Goal: Check status: Check status

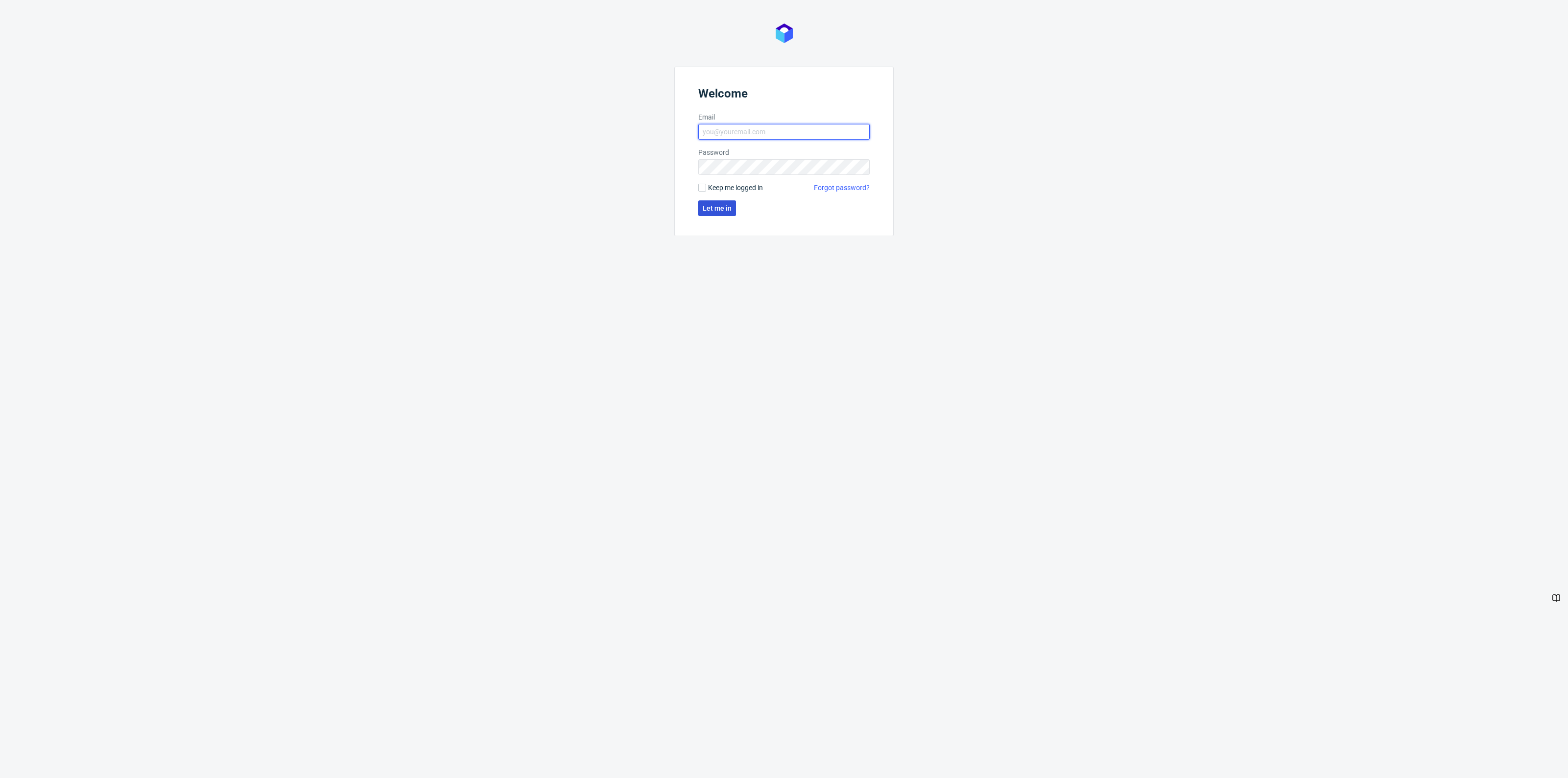
type input "[EMAIL_ADDRESS][PERSON_NAME][DOMAIN_NAME]"
click at [725, 211] on span "Let me in" at bounding box center [716, 208] width 29 height 7
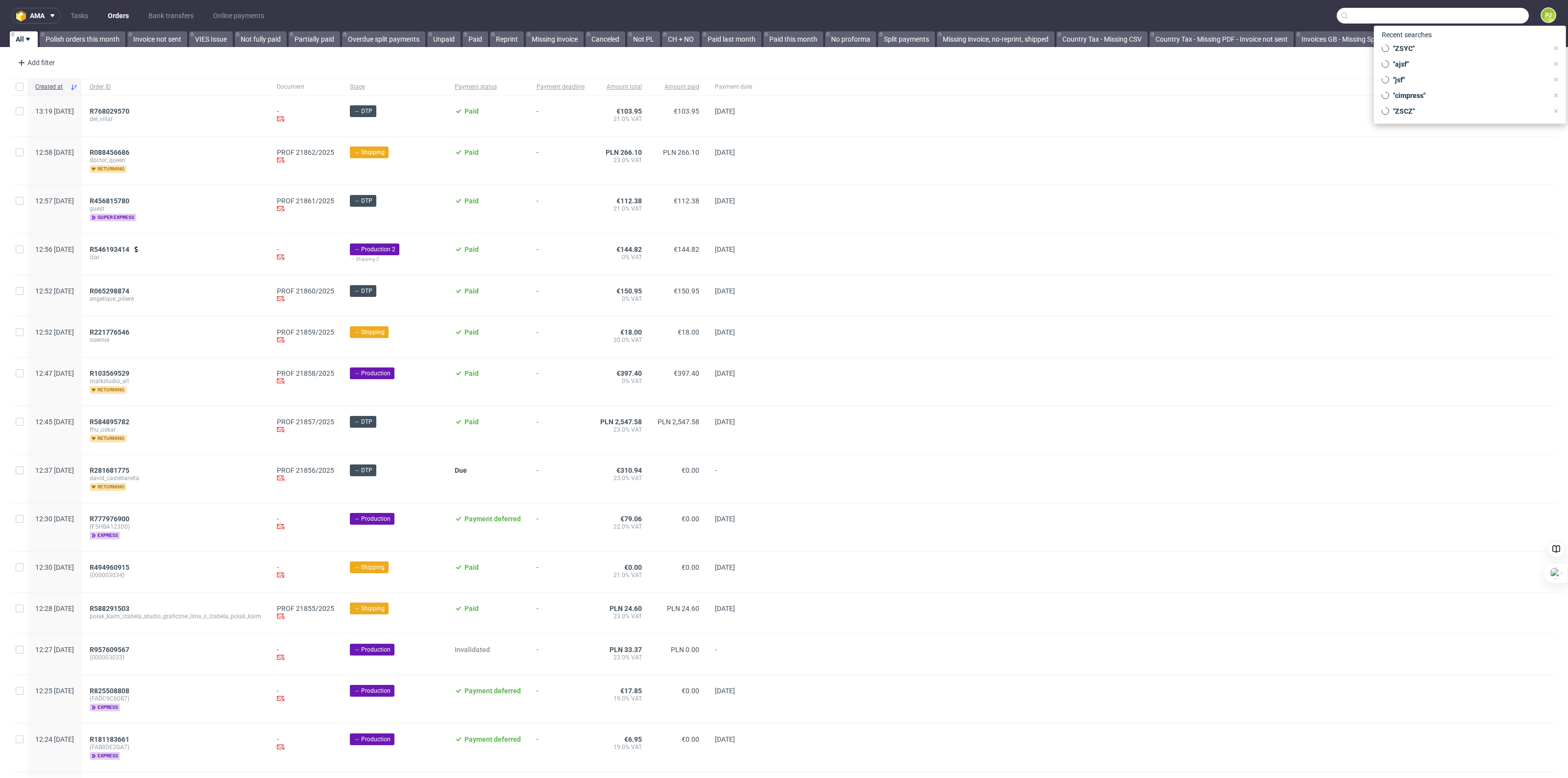
click at [1463, 15] on input "text" at bounding box center [1432, 15] width 192 height 15
paste input "R092100950"
type input "R092100950"
click at [1435, 84] on span "R092100950" at bounding box center [1455, 88] width 39 height 8
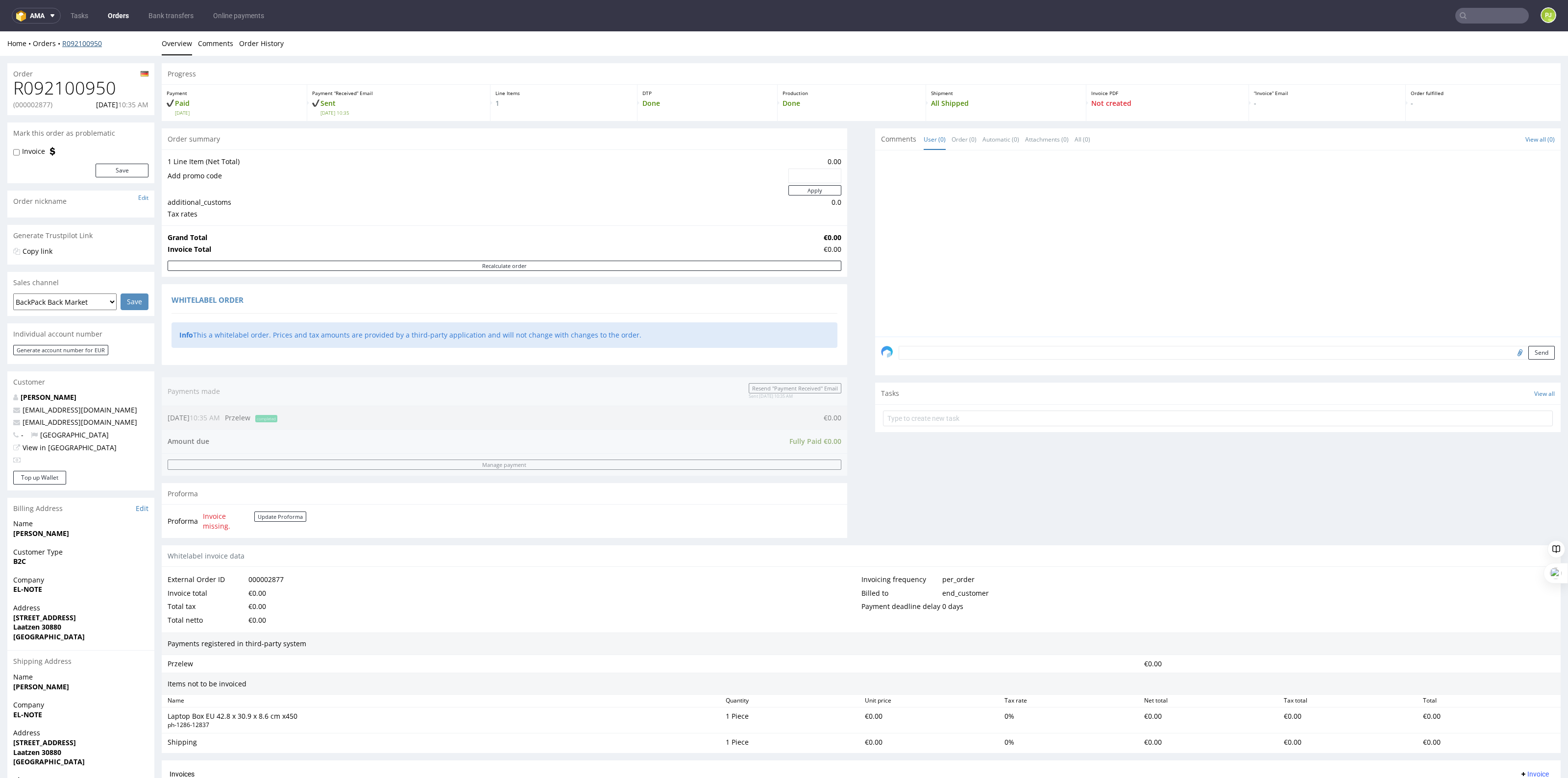
click at [74, 45] on link "R092100950" at bounding box center [82, 43] width 39 height 9
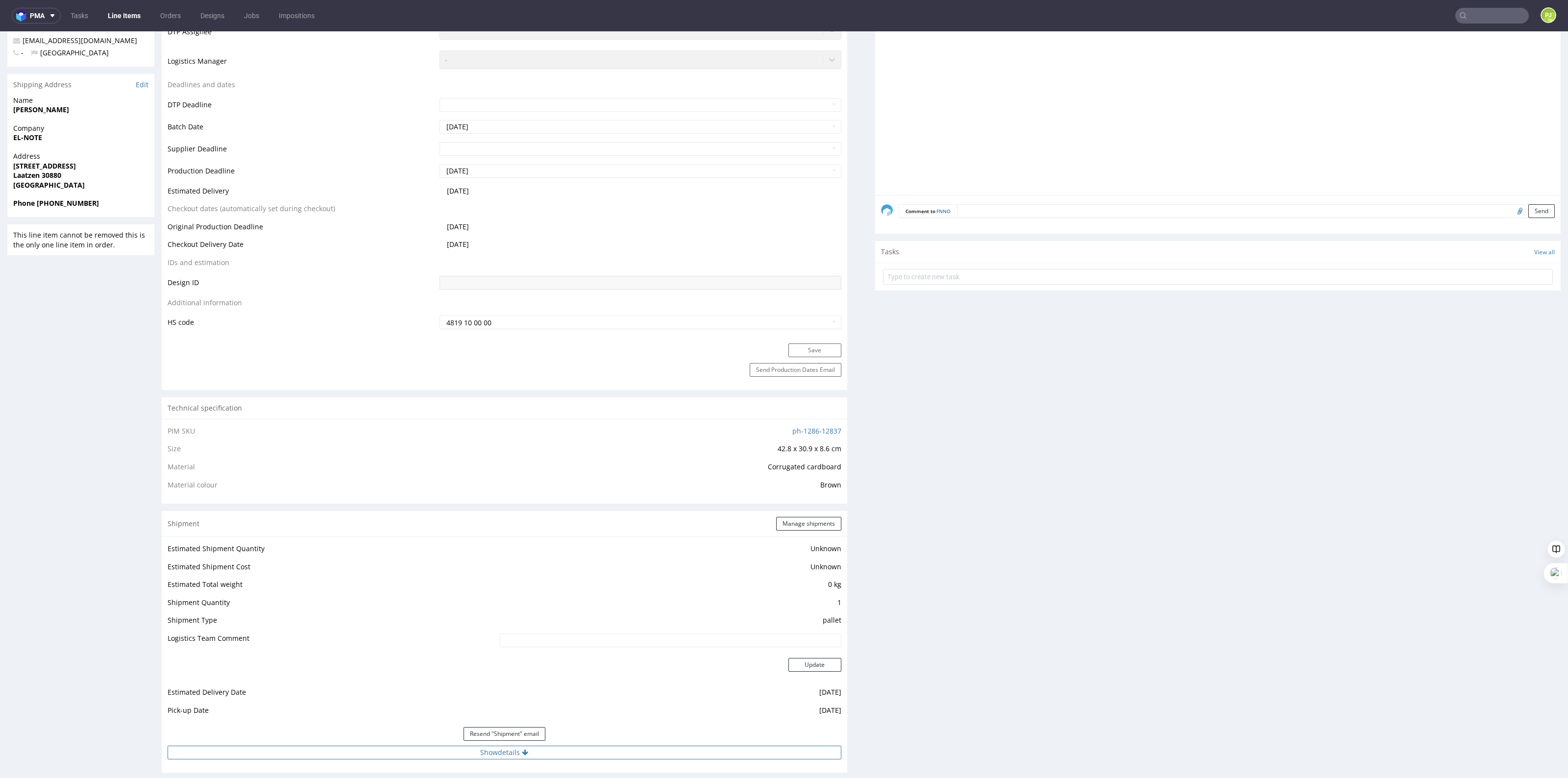
scroll to position [490, 0]
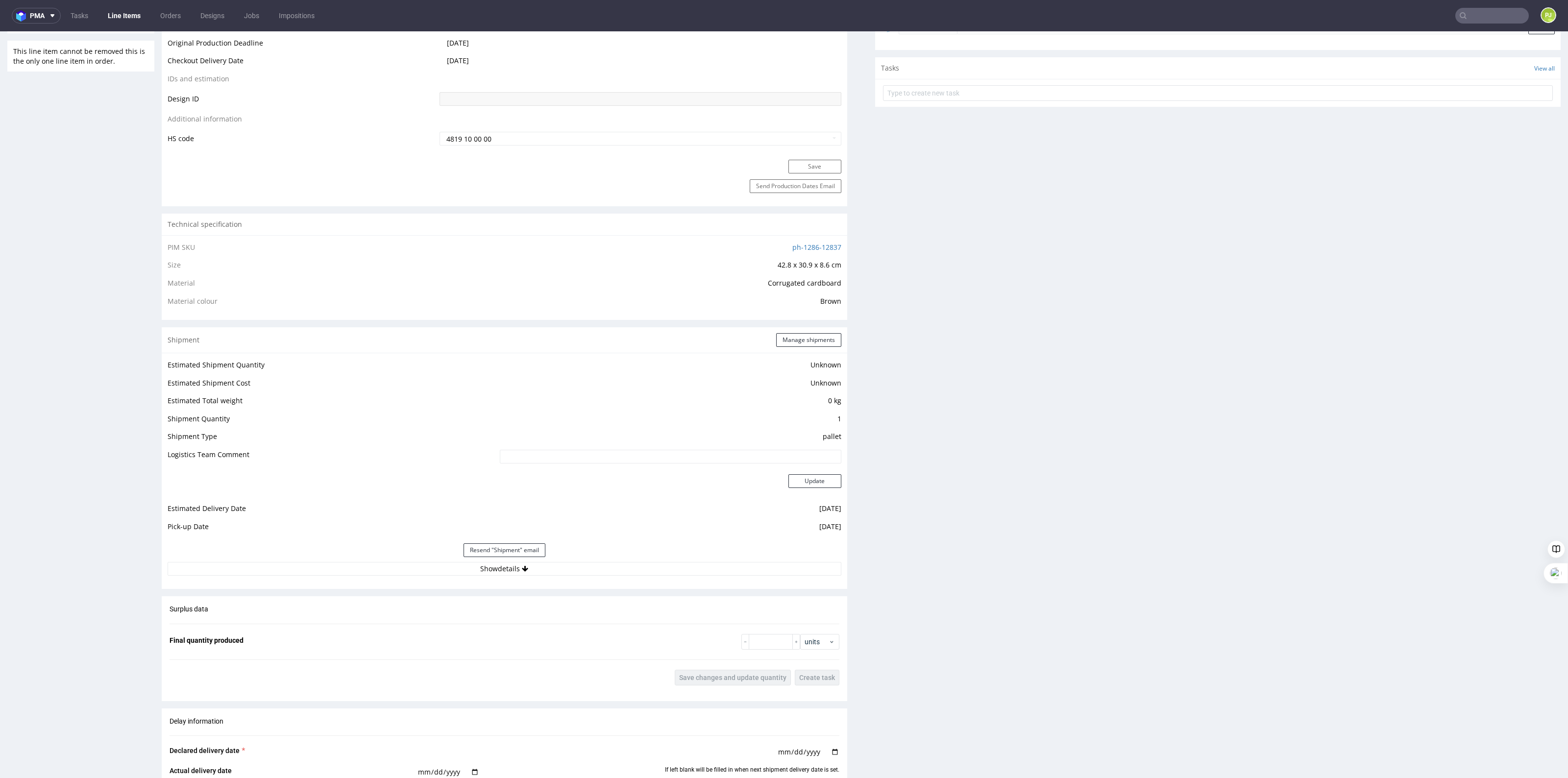
drag, startPoint x: 504, startPoint y: 567, endPoint x: 520, endPoint y: 528, distance: 42.2
click at [505, 570] on button "Show details" at bounding box center [504, 569] width 674 height 14
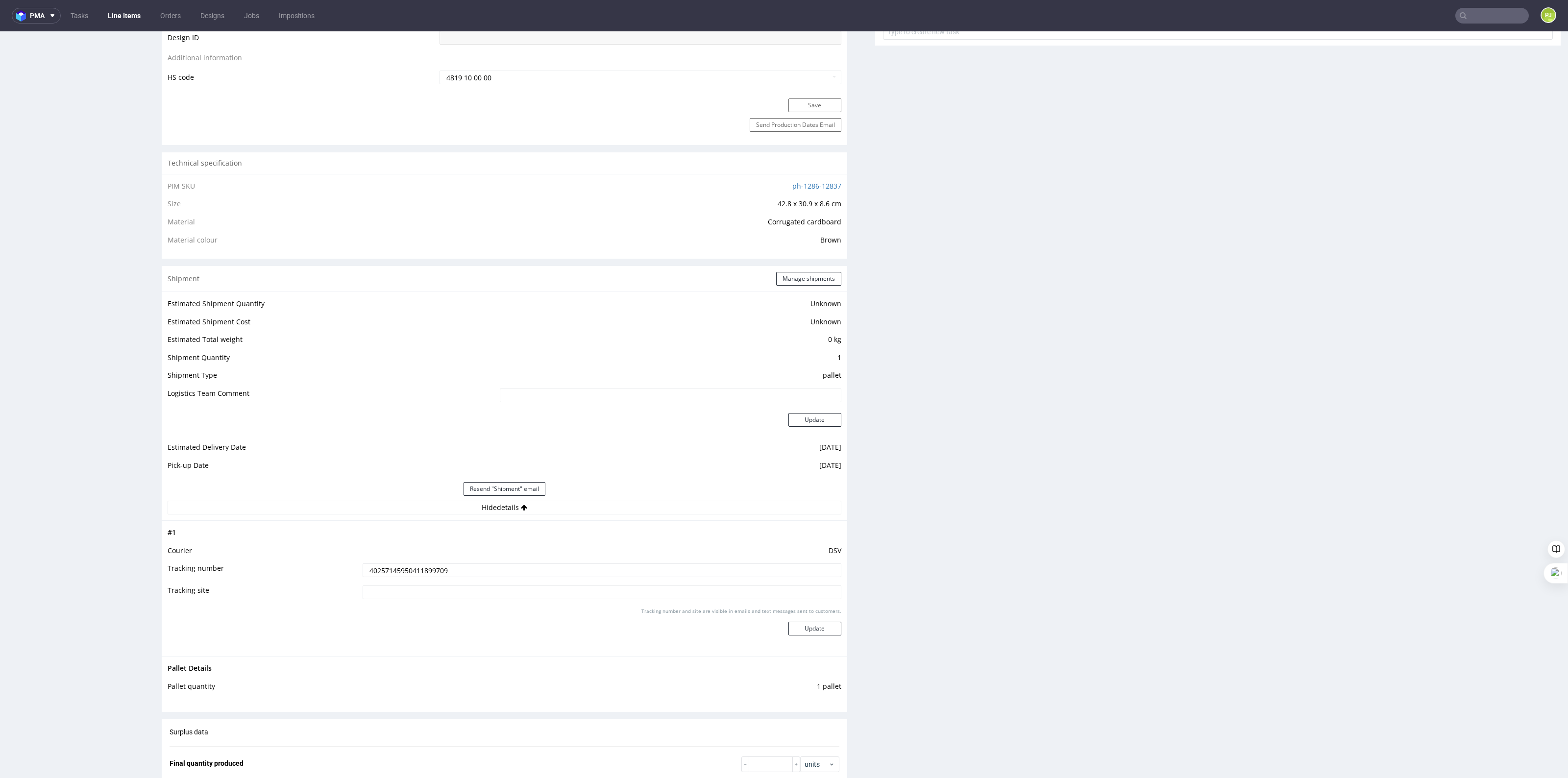
scroll to position [613, 0]
